Goal: Information Seeking & Learning: Learn about a topic

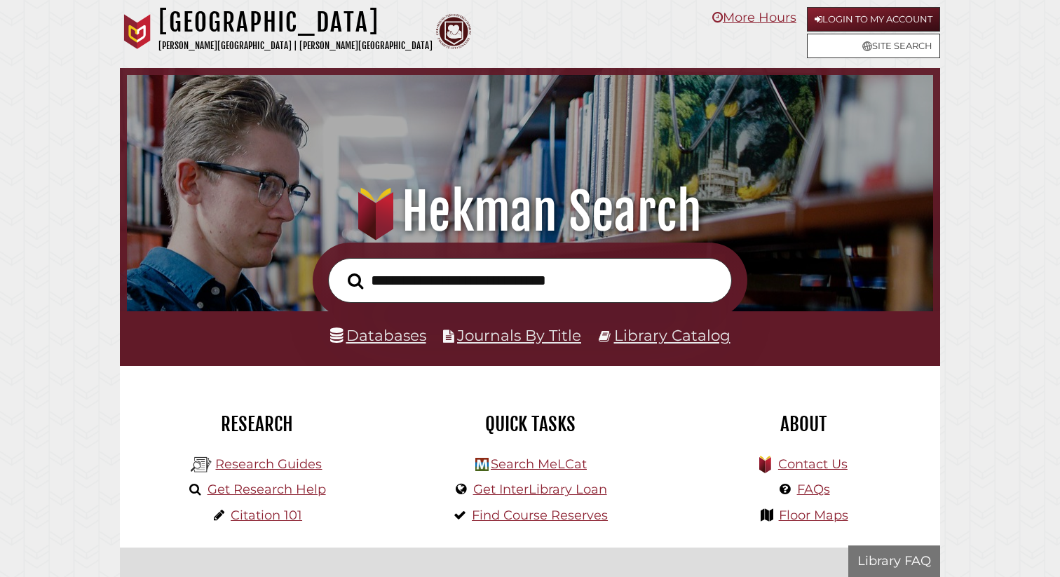
scroll to position [266, 799]
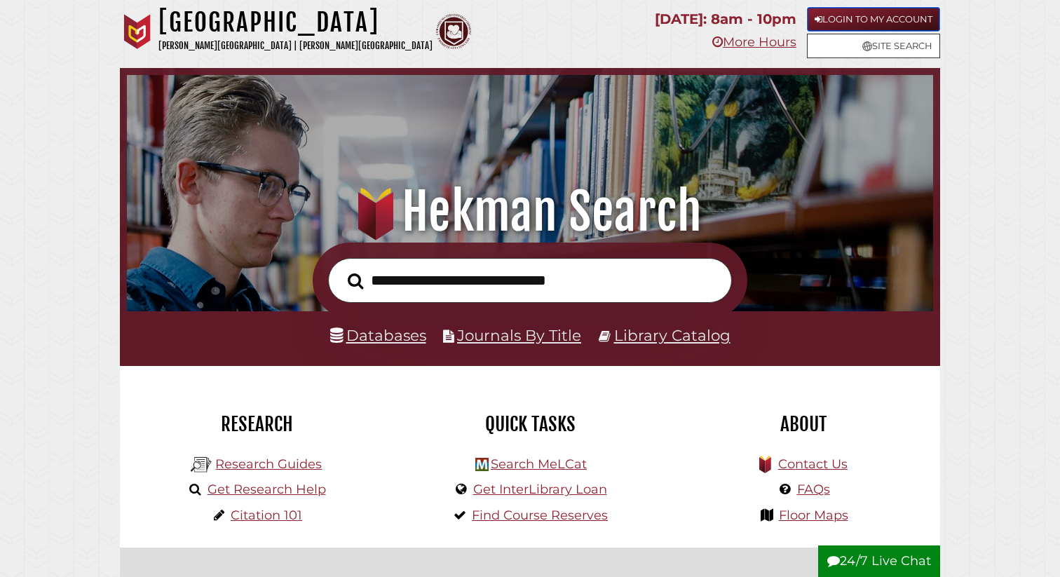
click at [835, 21] on link "Login to My Account" at bounding box center [873, 19] width 133 height 25
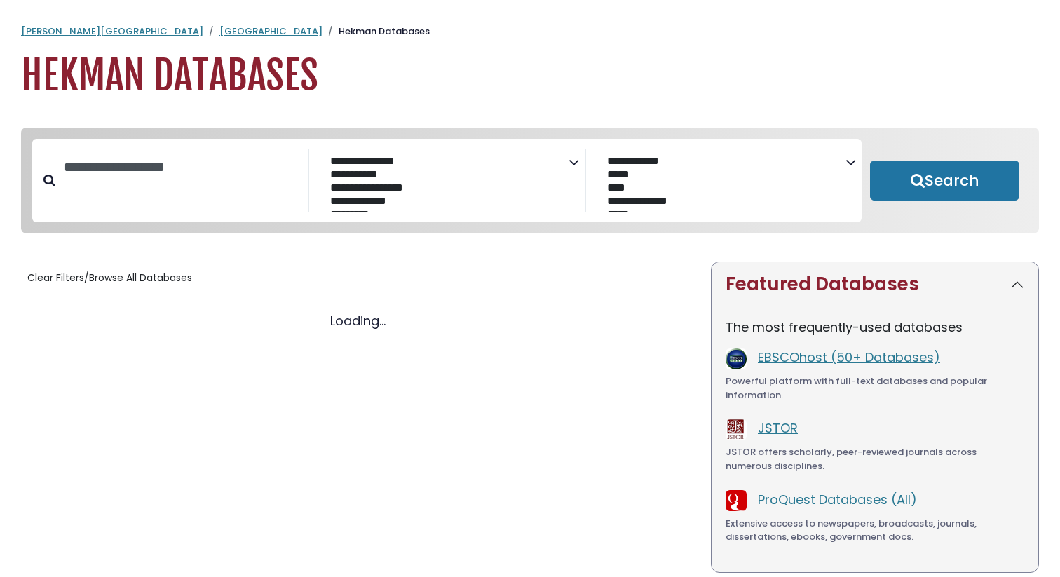
select select "Database Subject Filter"
select select "Database Vendors Filter"
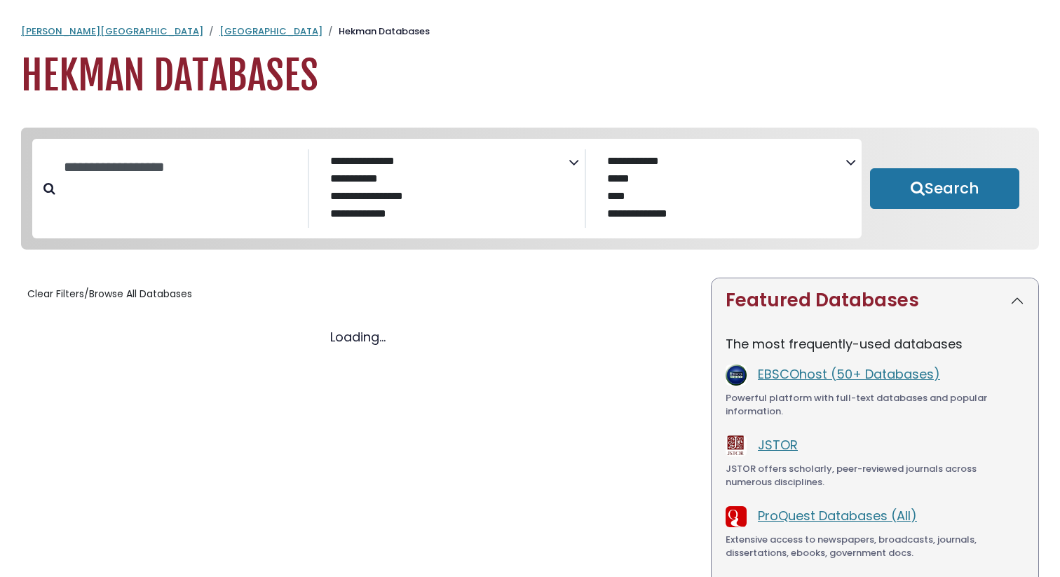
select select "Database Subject Filter"
select select "Database Vendors Filter"
select select "Database Subject Filter"
select select "Database Vendors Filter"
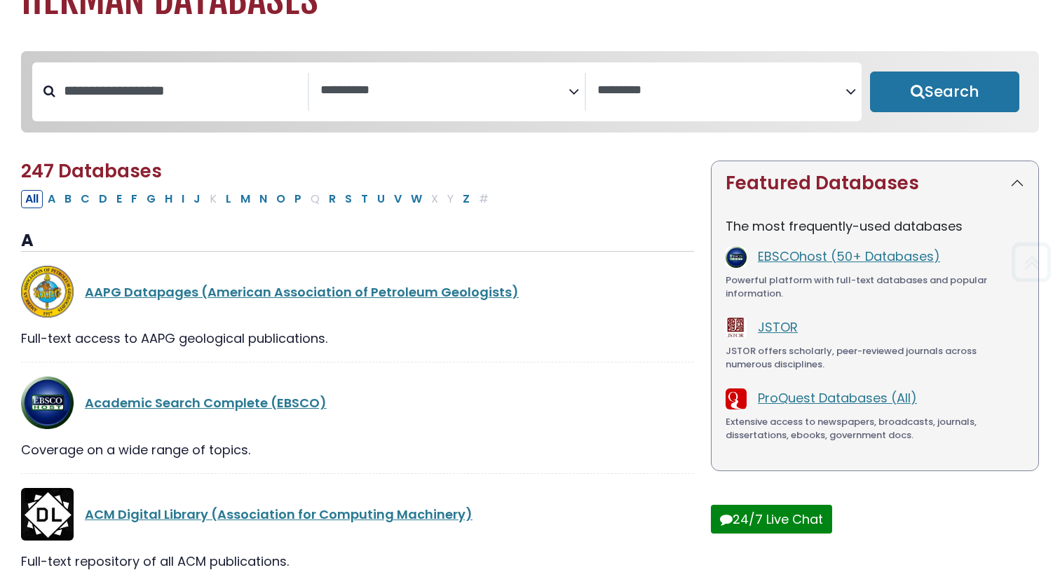
scroll to position [76, 0]
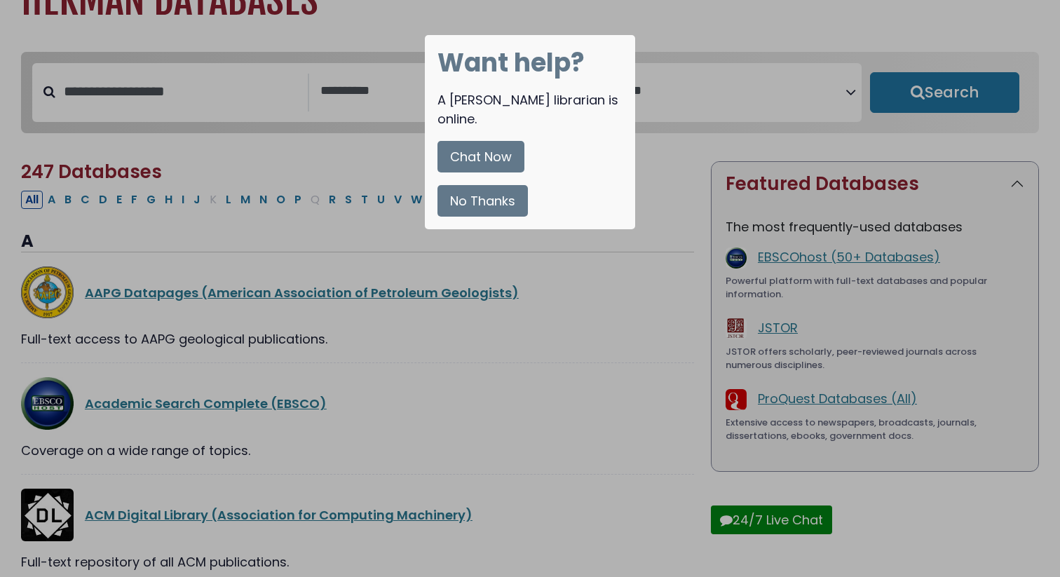
click at [476, 185] on button "No Thanks" at bounding box center [482, 201] width 90 height 32
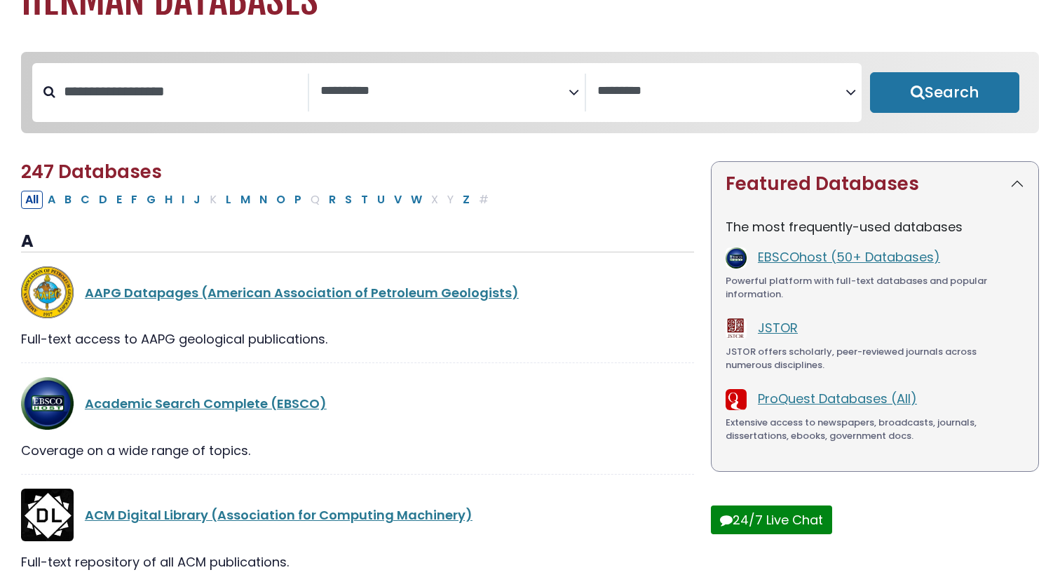
scroll to position [0, 0]
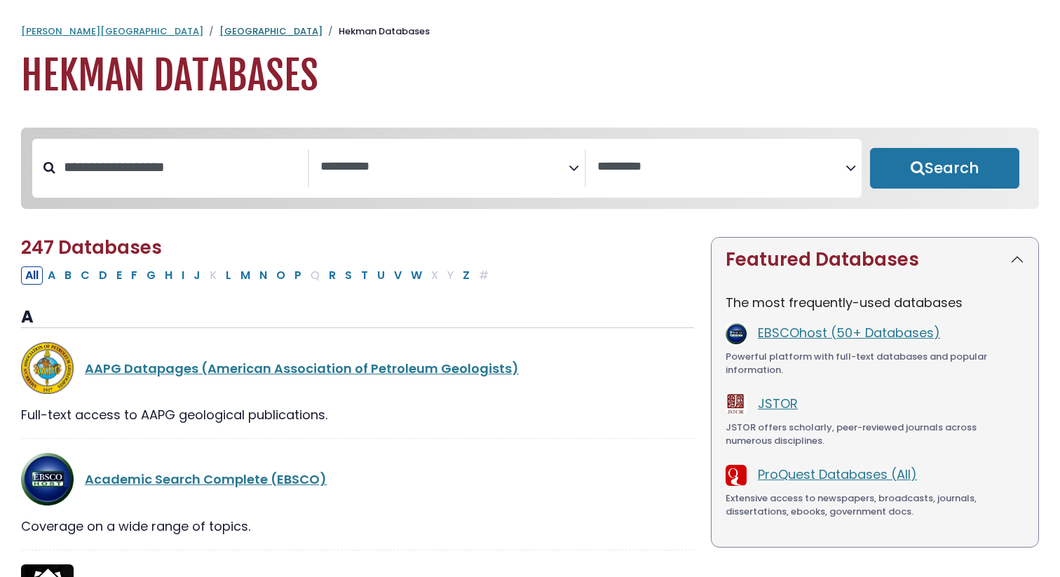
click at [219, 31] on link "[GEOGRAPHIC_DATA]" at bounding box center [270, 31] width 103 height 13
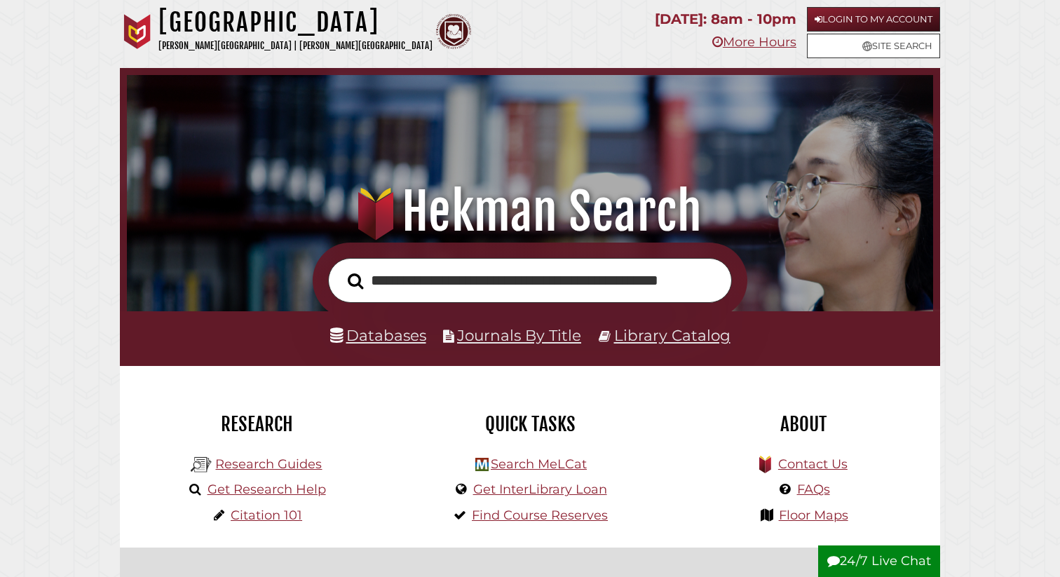
scroll to position [0, 28]
type input "**********"
click at [341, 269] on button "Search" at bounding box center [355, 281] width 29 height 25
